Goal: Navigation & Orientation: Find specific page/section

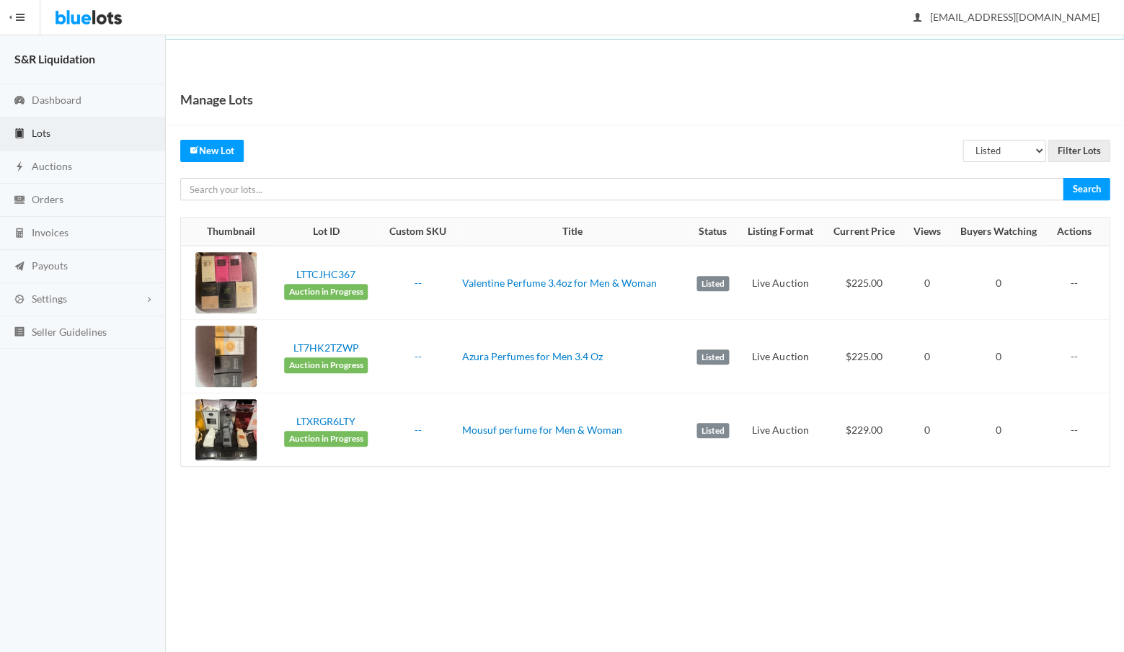
click at [38, 133] on span "Lots" at bounding box center [41, 133] width 19 height 12
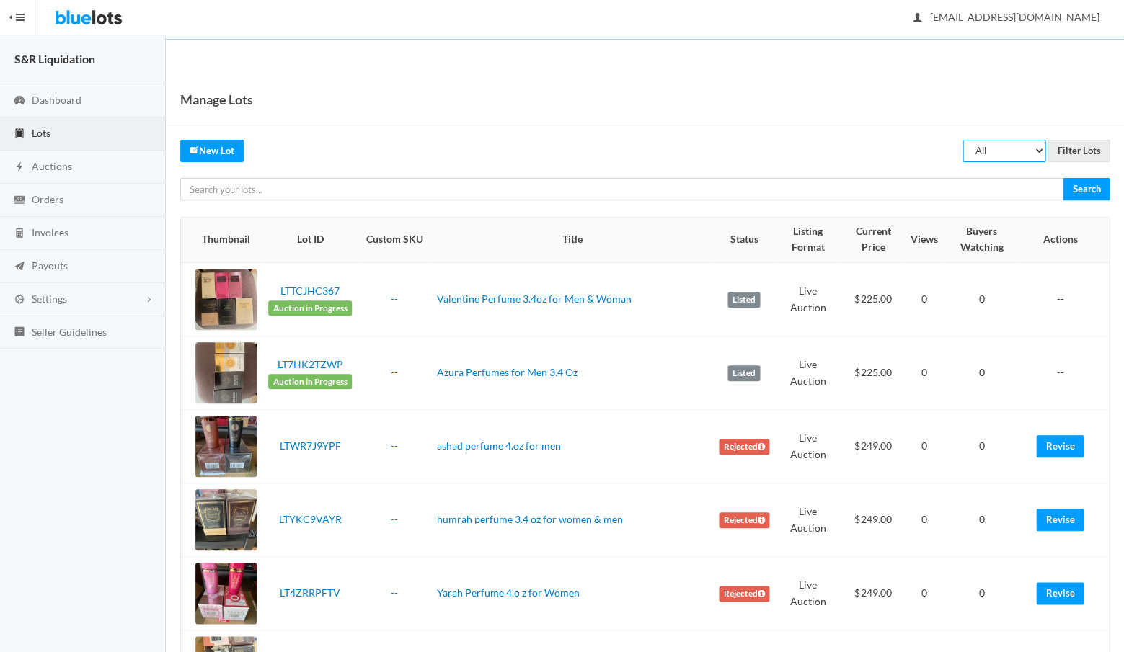
select select "sold"
click at [1076, 147] on input "Filter Lots" at bounding box center [1078, 151] width 62 height 22
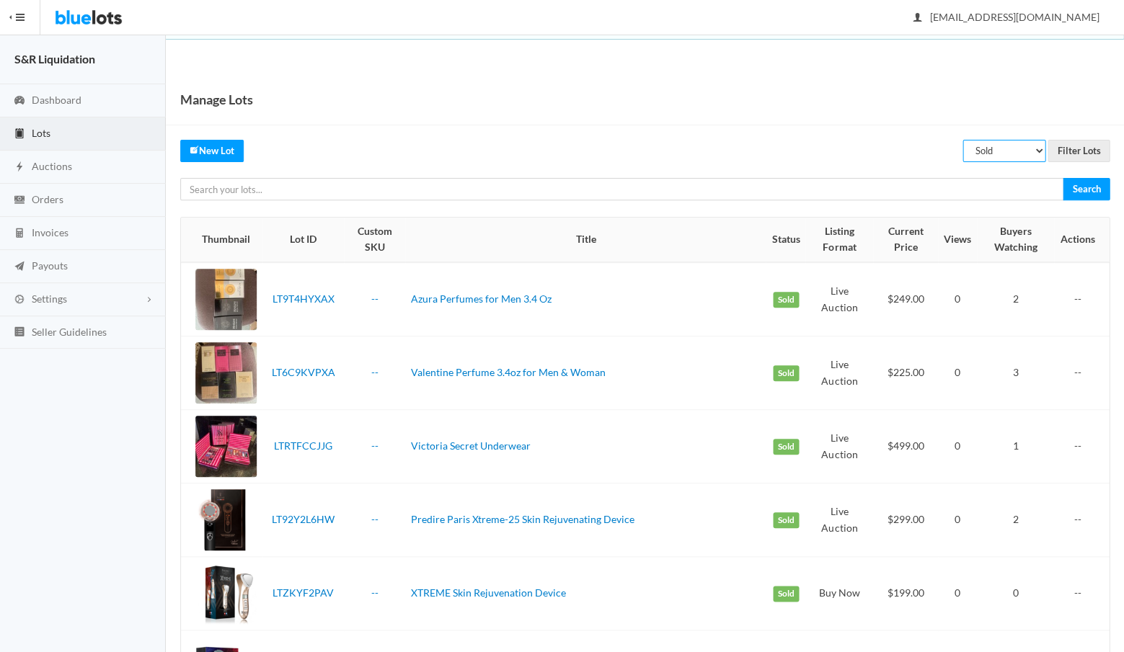
select select "listed"
click at [1075, 148] on input "Filter Lots" at bounding box center [1078, 151] width 62 height 22
